Goal: Task Accomplishment & Management: Manage account settings

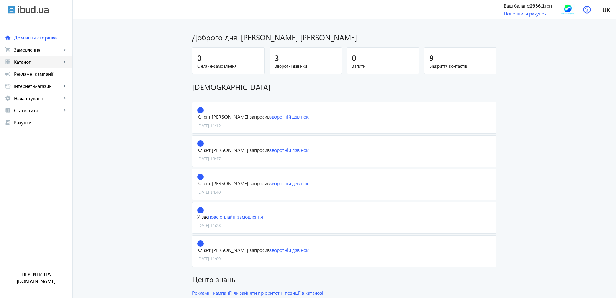
click at [51, 61] on span "Каталог" at bounding box center [38, 62] width 48 height 6
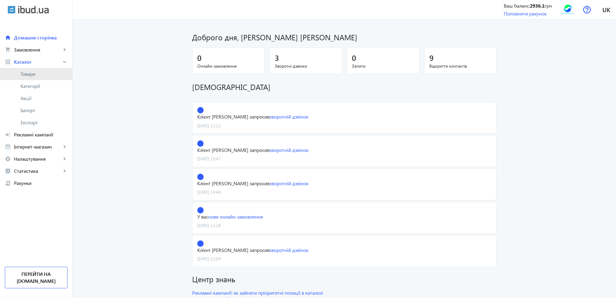
click at [49, 73] on span "Товари" at bounding box center [44, 74] width 47 height 6
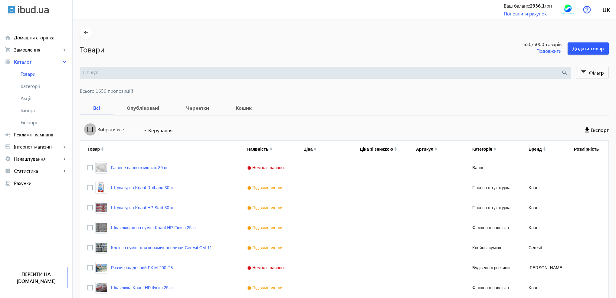
click at [88, 129] on input "Вибрати все" at bounding box center [90, 129] width 12 height 12
checkbox input "true"
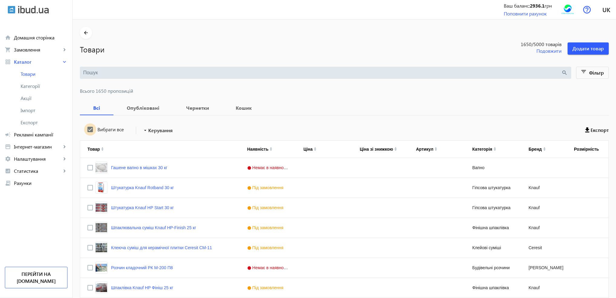
checkbox input "true"
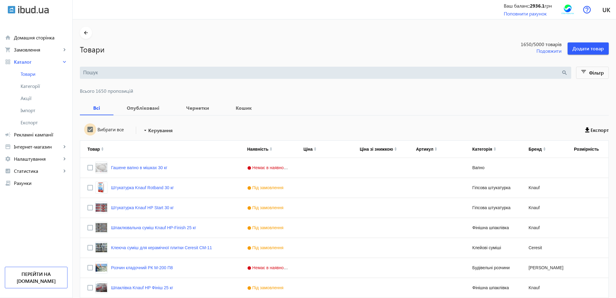
checkbox input "true"
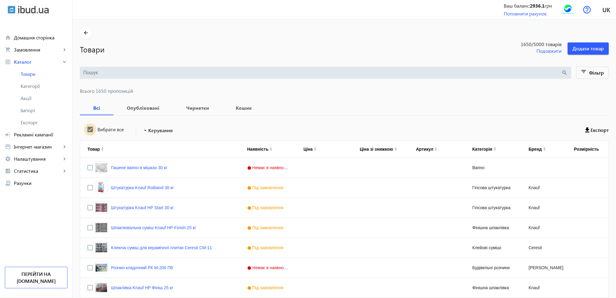
checkbox input "true"
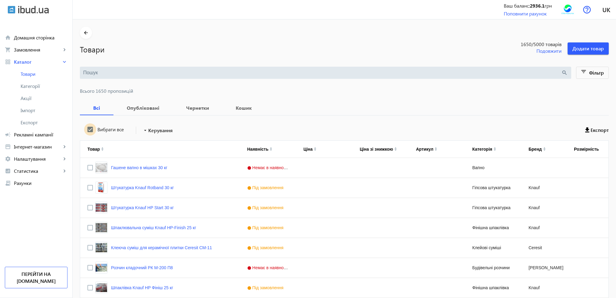
checkbox input "true"
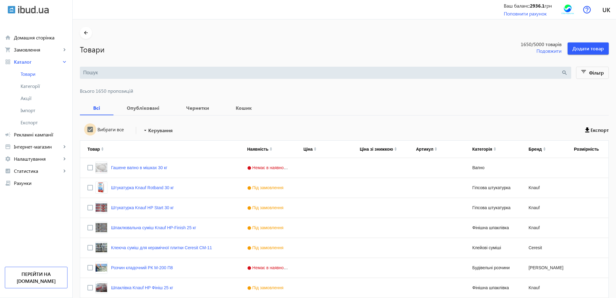
checkbox input "true"
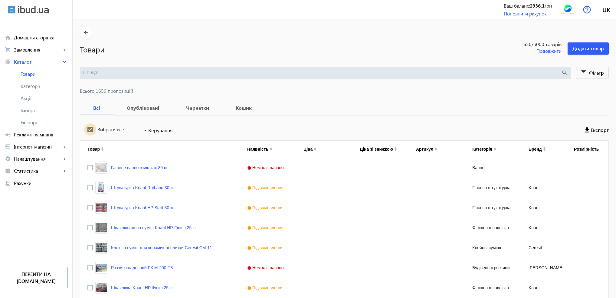
checkbox input "true"
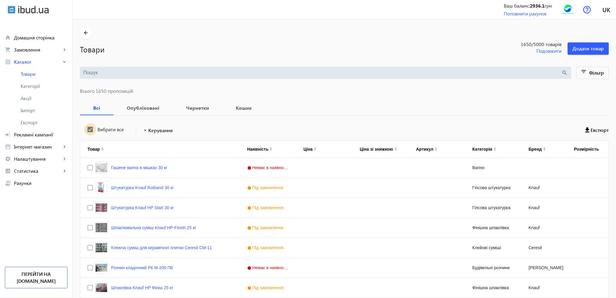
checkbox input "true"
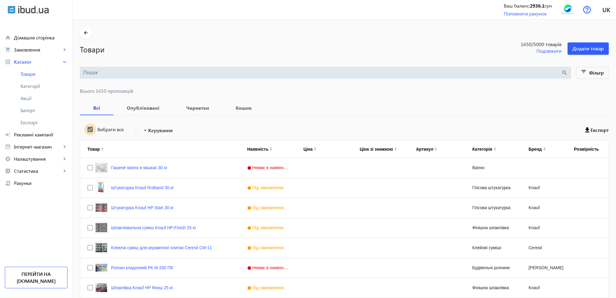
checkbox input "true"
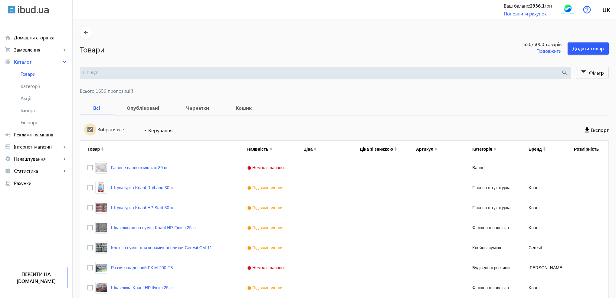
checkbox input "true"
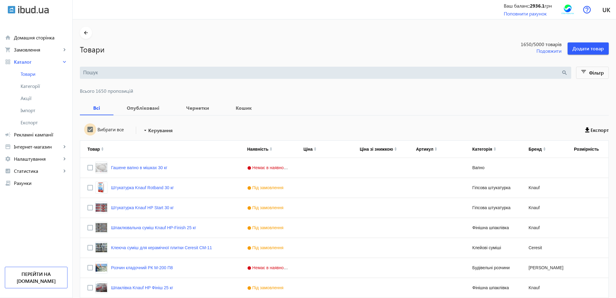
checkbox input "true"
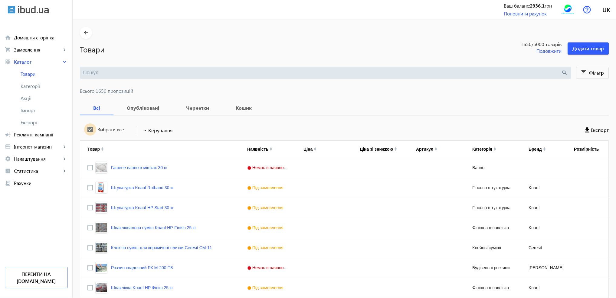
checkbox input "true"
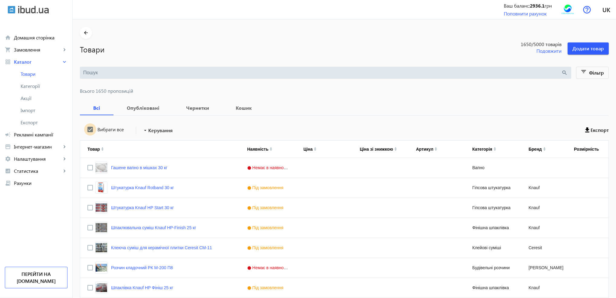
checkbox input "true"
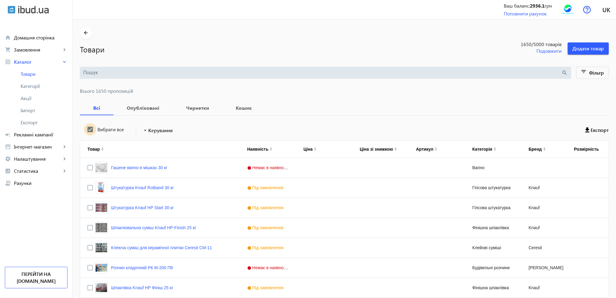
checkbox input "true"
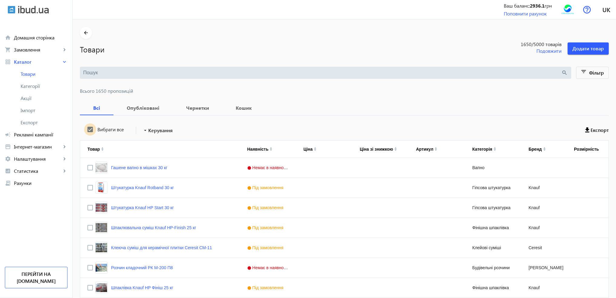
checkbox input "true"
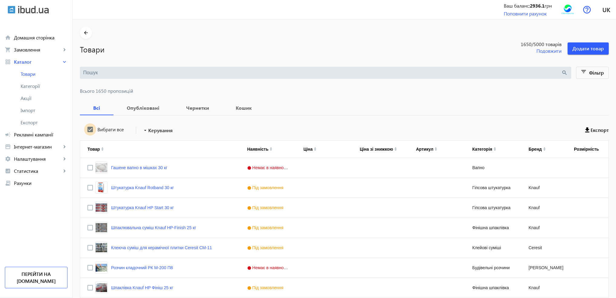
checkbox input "true"
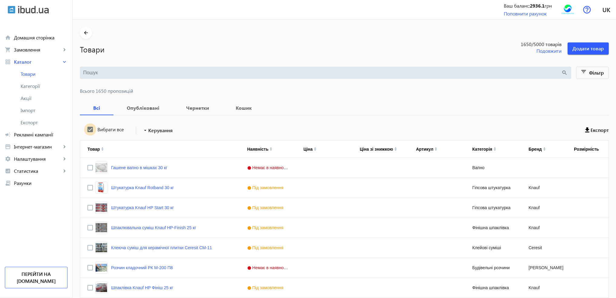
checkbox input "true"
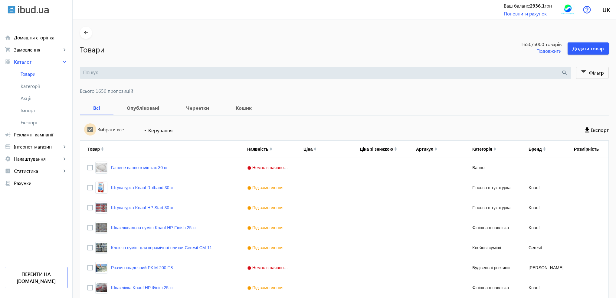
checkbox input "true"
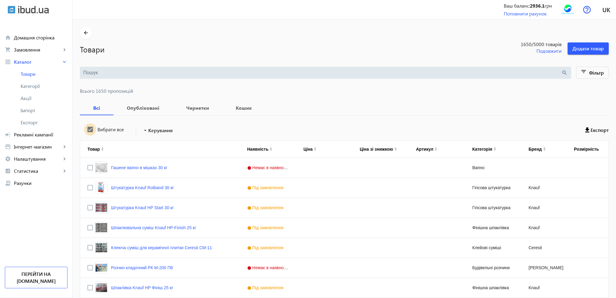
checkbox input "true"
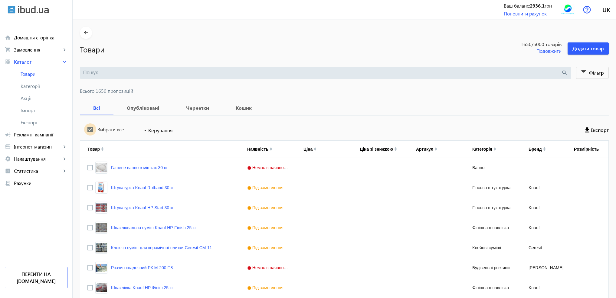
checkbox input "true"
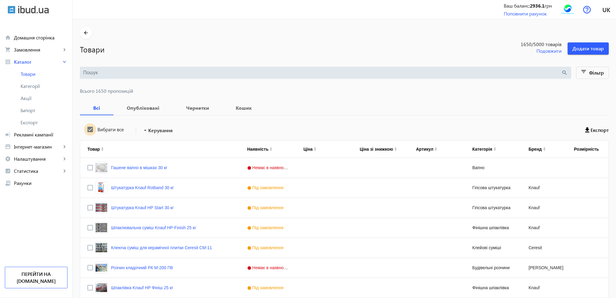
checkbox input "true"
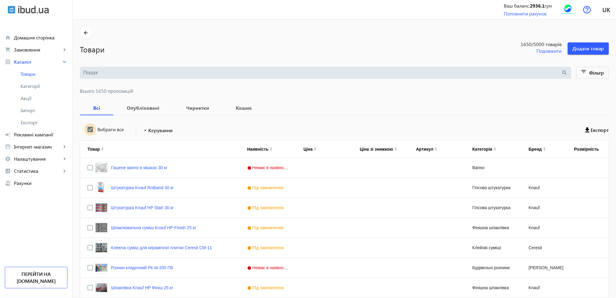
checkbox input "true"
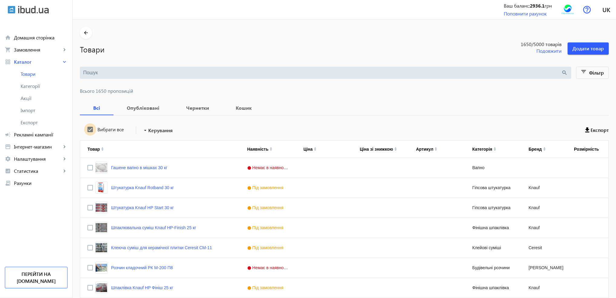
checkbox input "true"
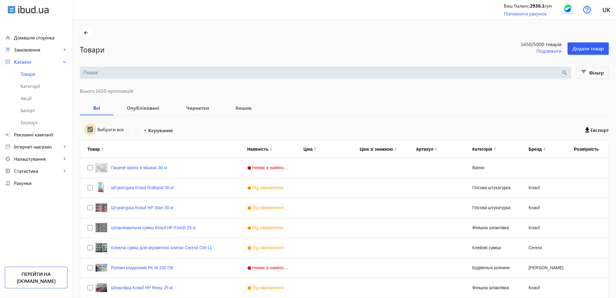
checkbox input "true"
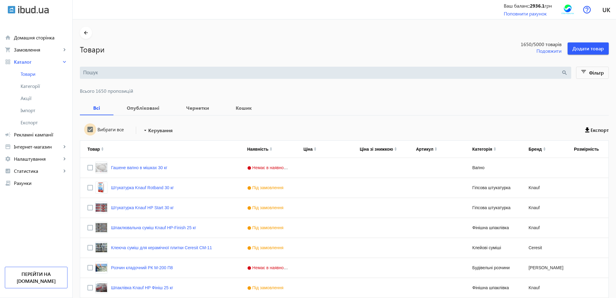
checkbox input "true"
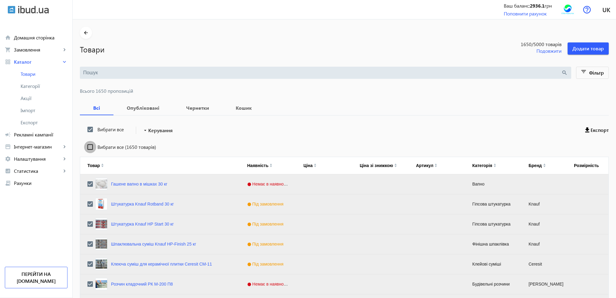
click at [85, 147] on input "Вибрати все (1650 товарів)" at bounding box center [90, 147] width 12 height 12
checkbox input "true"
click at [144, 133] on mat-icon "arrow_drop_down" at bounding box center [145, 130] width 6 height 6
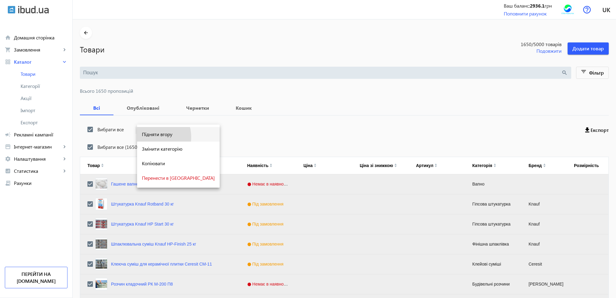
click at [149, 137] on span "Підняти вгору" at bounding box center [178, 134] width 73 height 5
